Goal: Information Seeking & Learning: Learn about a topic

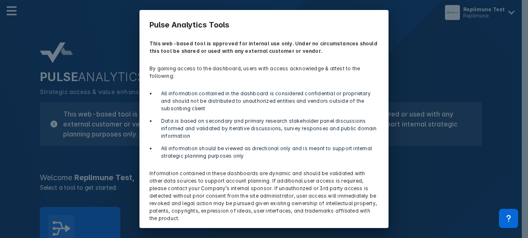
scroll to position [28, 0]
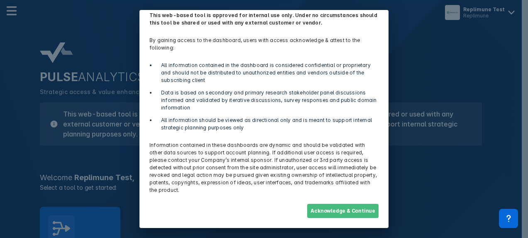
click at [344, 208] on button "Acknowledge & Continue" at bounding box center [342, 210] width 71 height 14
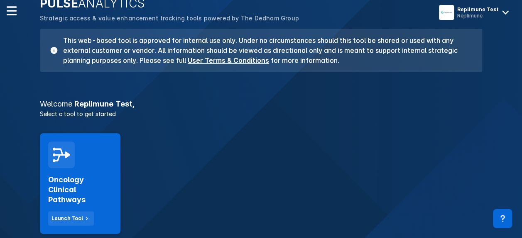
scroll to position [91, 0]
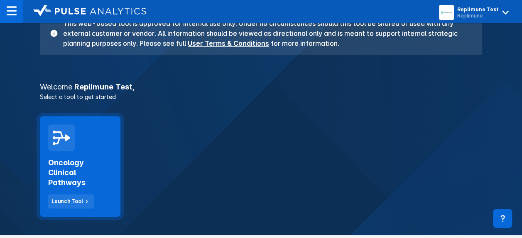
click at [71, 143] on div at bounding box center [61, 137] width 27 height 27
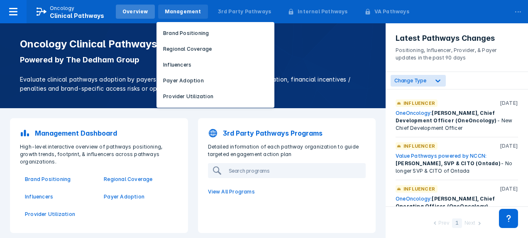
click at [174, 14] on div "Management" at bounding box center [183, 11] width 37 height 7
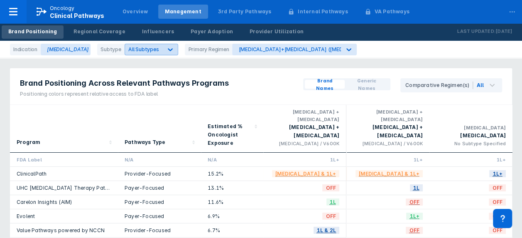
click at [166, 46] on icon at bounding box center [170, 49] width 8 height 8
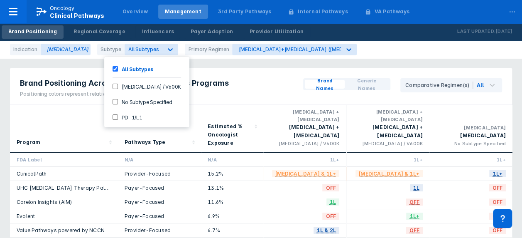
click at [117, 115] on input "PD-1/L1" at bounding box center [115, 116] width 5 height 5
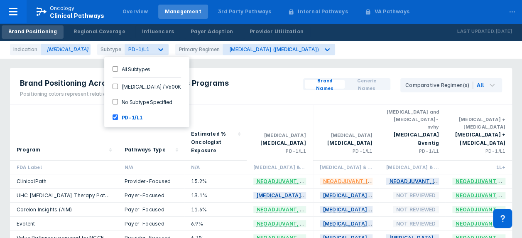
click at [323, 50] on div "Indication [MEDICAL_DATA] Subtype option PD-1/L1, selected. 4 results available…" at bounding box center [261, 49] width 522 height 17
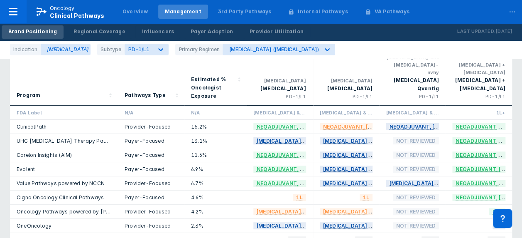
scroll to position [58, 0]
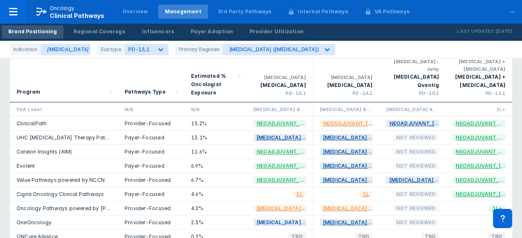
click at [341, 42] on div "Indication [MEDICAL_DATA] Subtype PD-1/L1 Primary Regimen [MEDICAL_DATA] ([MEDI…" at bounding box center [261, 49] width 522 height 17
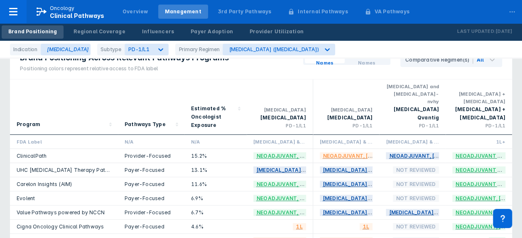
scroll to position [0, 0]
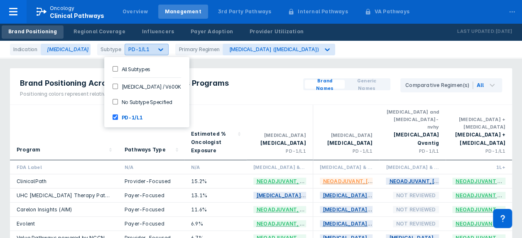
click at [157, 49] on icon at bounding box center [161, 49] width 8 height 8
click at [118, 67] on label "All Subtypes" at bounding box center [134, 68] width 32 height 7
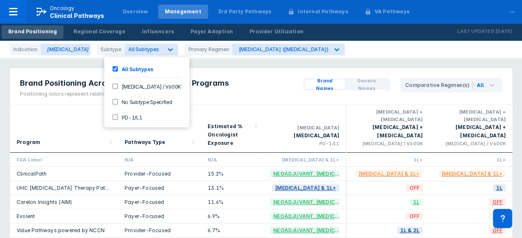
click at [229, 69] on div "Brand Positioning Across Relevant Pathways Programs Positioning colors represen…" at bounding box center [124, 86] width 229 height 36
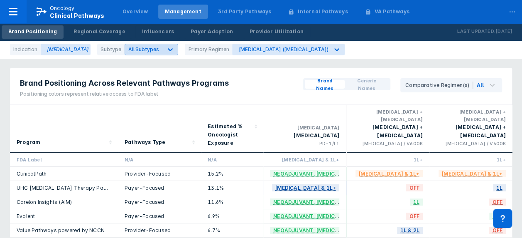
click at [132, 49] on span "All Subtypes" at bounding box center [143, 49] width 31 height 6
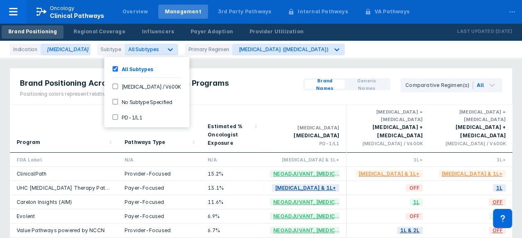
click at [115, 86] on V600K-checkbox "[MEDICAL_DATA] / V600K" at bounding box center [115, 85] width 5 height 5
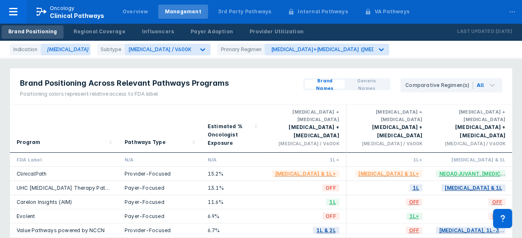
click at [230, 96] on div "Brand Positioning Across Relevant Pathways Programs Positioning colors represen…" at bounding box center [124, 86] width 229 height 36
click at [198, 47] on icon at bounding box center [202, 49] width 8 height 8
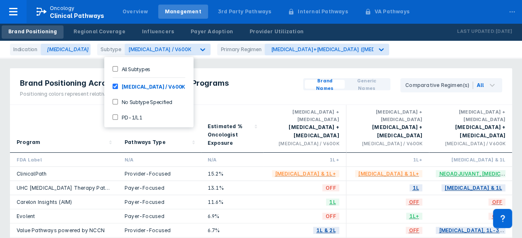
click at [115, 85] on V600K-checkbox "[MEDICAL_DATA] / V600K" at bounding box center [115, 85] width 5 height 5
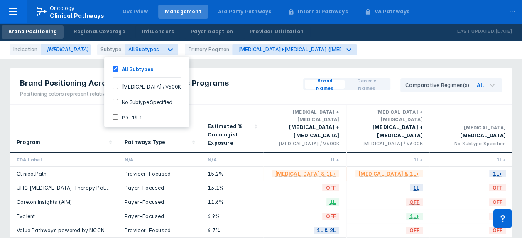
click at [116, 99] on Specified-checkbox "No Subtype Specified" at bounding box center [115, 101] width 5 height 5
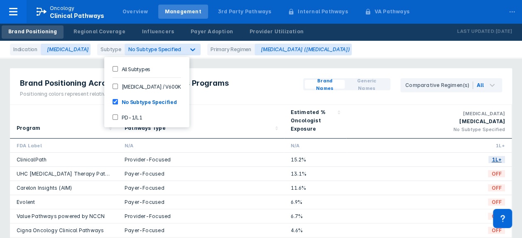
click at [275, 78] on div "Brand Positioning Across Relevant Pathways Programs Positioning colors represen…" at bounding box center [261, 86] width 502 height 37
click at [141, 47] on span "No Subtype Specified" at bounding box center [154, 49] width 53 height 6
click at [185, 45] on div at bounding box center [192, 49] width 15 height 15
click at [116, 66] on Subtypes-checkbox "All Subtypes" at bounding box center [115, 68] width 5 height 5
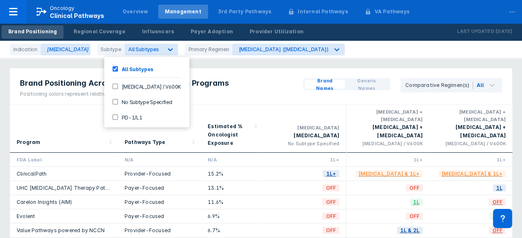
click at [261, 69] on div "Brand Positioning Across Relevant Pathways Programs Positioning colors represen…" at bounding box center [261, 86] width 502 height 37
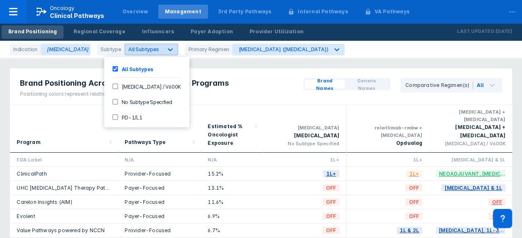
click at [166, 49] on icon at bounding box center [170, 49] width 8 height 8
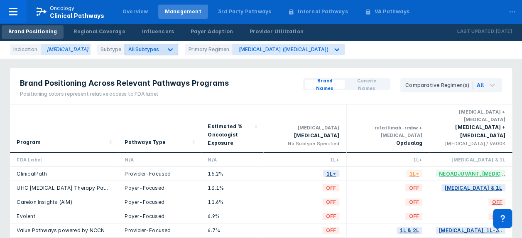
click at [166, 49] on icon at bounding box center [170, 49] width 8 height 8
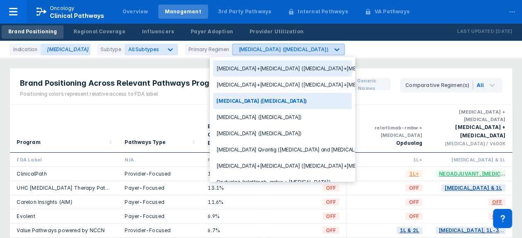
click at [333, 51] on icon at bounding box center [337, 49] width 8 height 8
click at [334, 42] on div "Indication [MEDICAL_DATA] Subtype All Subtypes Primary Regimen 9 results availa…" at bounding box center [261, 49] width 522 height 17
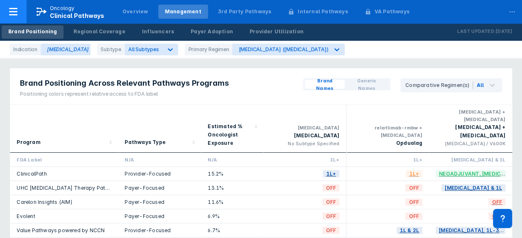
click at [16, 15] on icon at bounding box center [13, 11] width 8 height 7
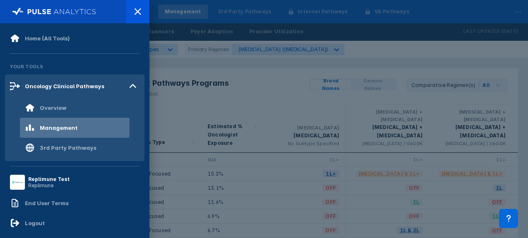
click at [437, 8] on div at bounding box center [264, 119] width 528 height 238
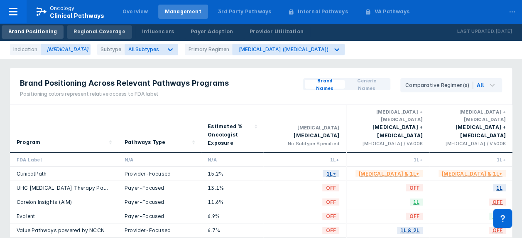
click at [94, 31] on div "Regional Coverage" at bounding box center [99, 31] width 51 height 7
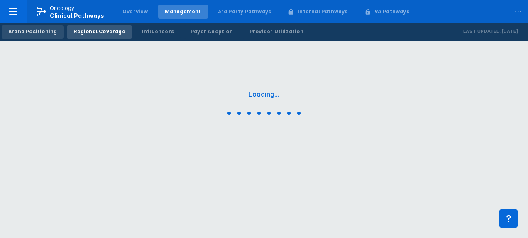
click at [45, 31] on div "Brand Positioning" at bounding box center [32, 31] width 49 height 7
